Goal: Information Seeking & Learning: Find specific fact

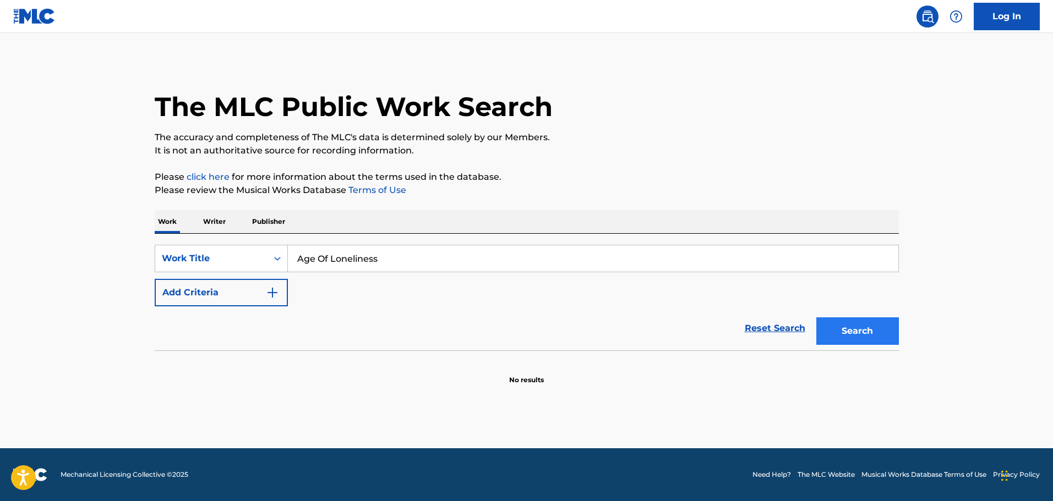
type input "Age Of Loneliness"
click at [850, 336] on button "Search" at bounding box center [857, 332] width 83 height 28
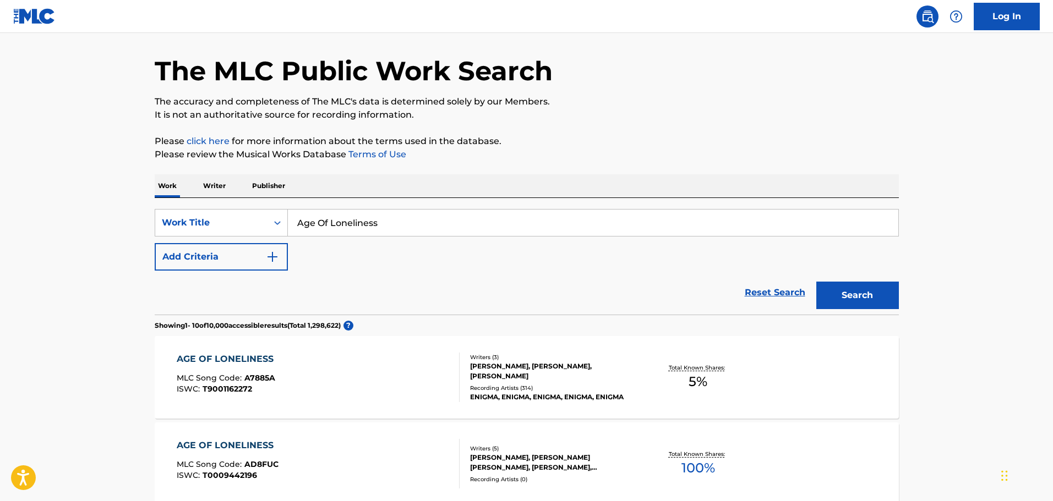
scroll to position [55, 0]
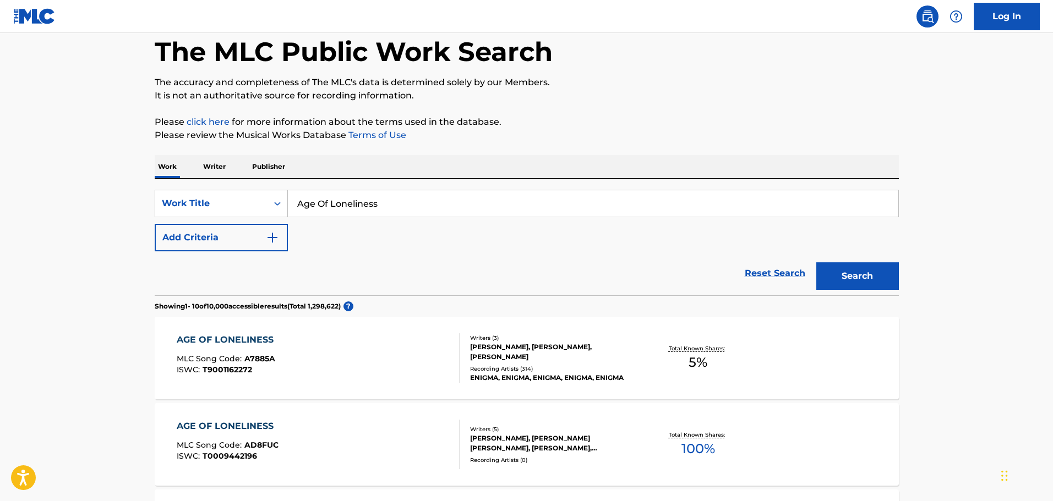
click at [582, 364] on div "Writers ( 3 ) [PERSON_NAME], [PERSON_NAME], [PERSON_NAME] Recording Artists ( 3…" at bounding box center [547, 358] width 177 height 49
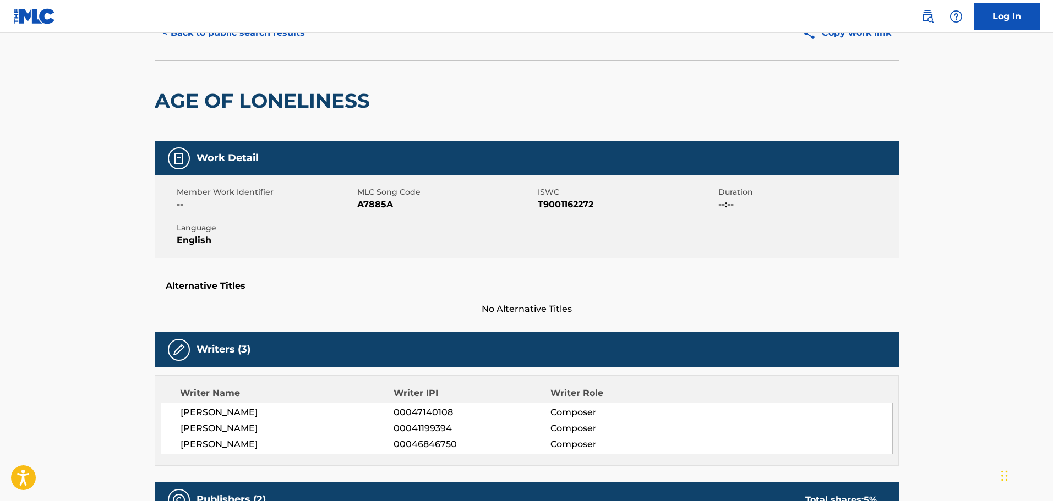
scroll to position [165, 0]
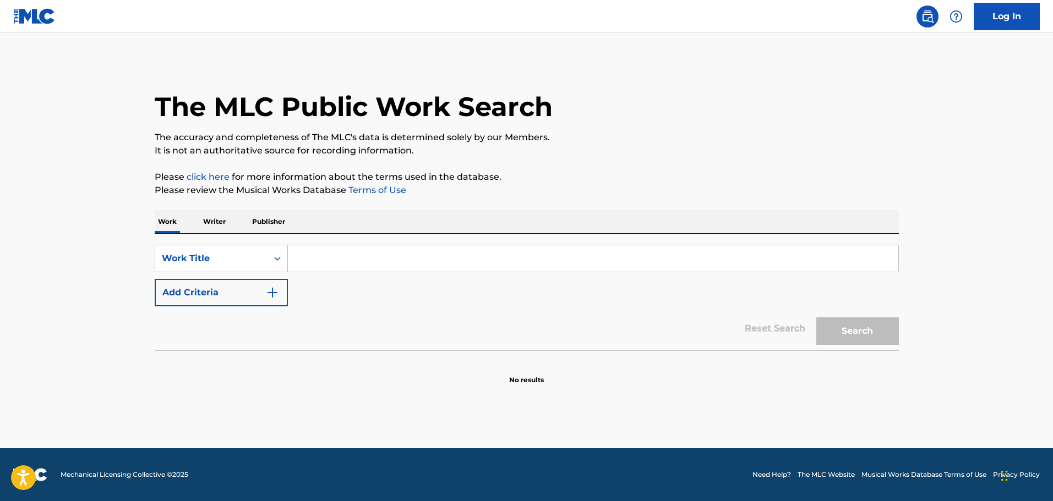
drag, startPoint x: 452, startPoint y: 267, endPoint x: 497, endPoint y: 273, distance: 45.6
click at [452, 267] on input "Search Form" at bounding box center [593, 258] width 610 height 26
paste input "Law and Order"
type input "Law and Order"
click at [873, 341] on button "Search" at bounding box center [857, 332] width 83 height 28
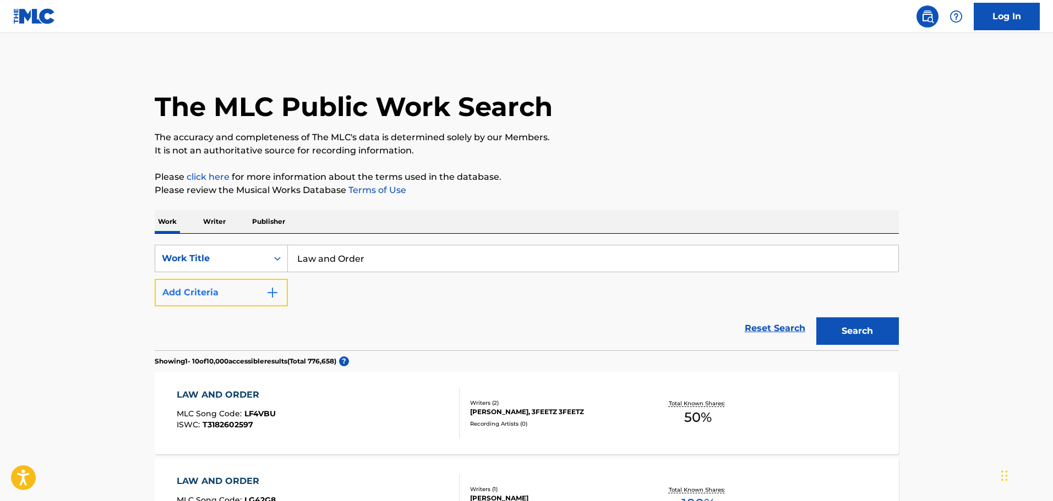
click at [229, 297] on button "Add Criteria" at bounding box center [221, 293] width 133 height 28
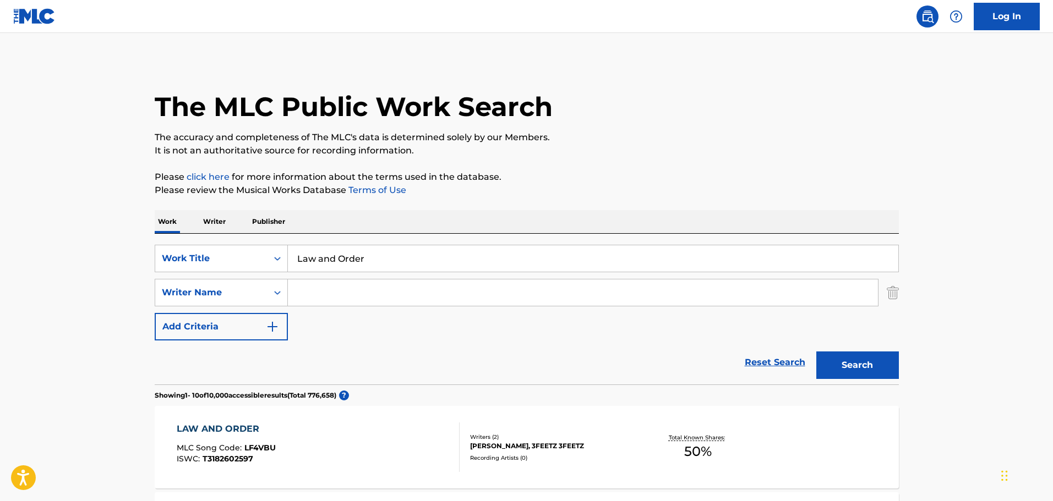
drag, startPoint x: 386, startPoint y: 296, endPoint x: 408, endPoint y: 300, distance: 21.9
click at [386, 296] on input "Search Form" at bounding box center [583, 293] width 590 height 26
paste input "Mike Post"
type input "Mike Post"
click at [856, 368] on button "Search" at bounding box center [857, 366] width 83 height 28
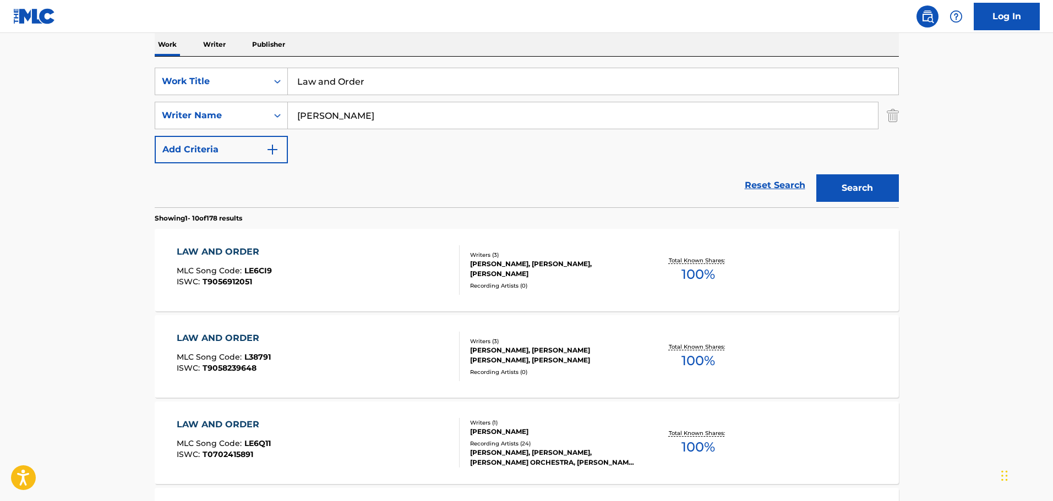
scroll to position [232, 0]
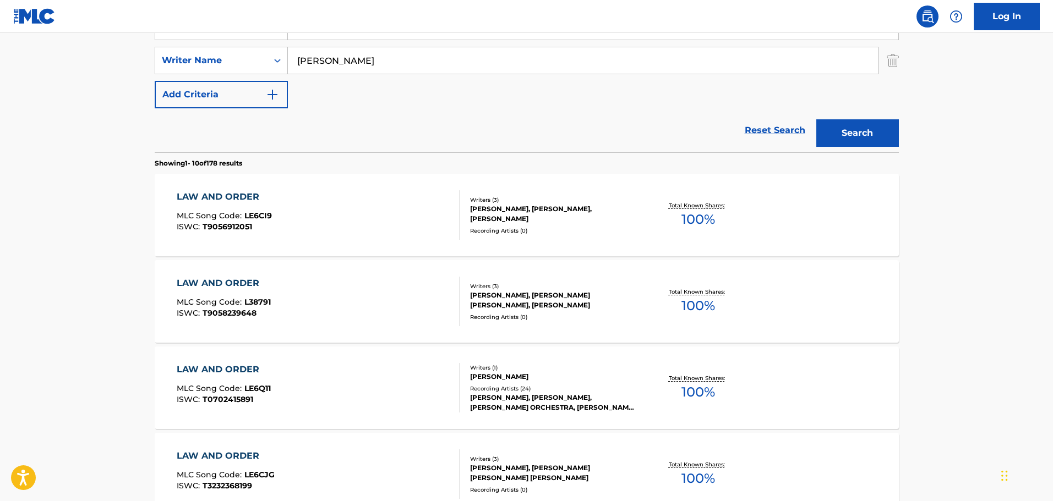
click at [527, 373] on div "MIKE POST" at bounding box center [553, 377] width 166 height 10
